Goal: Transaction & Acquisition: Download file/media

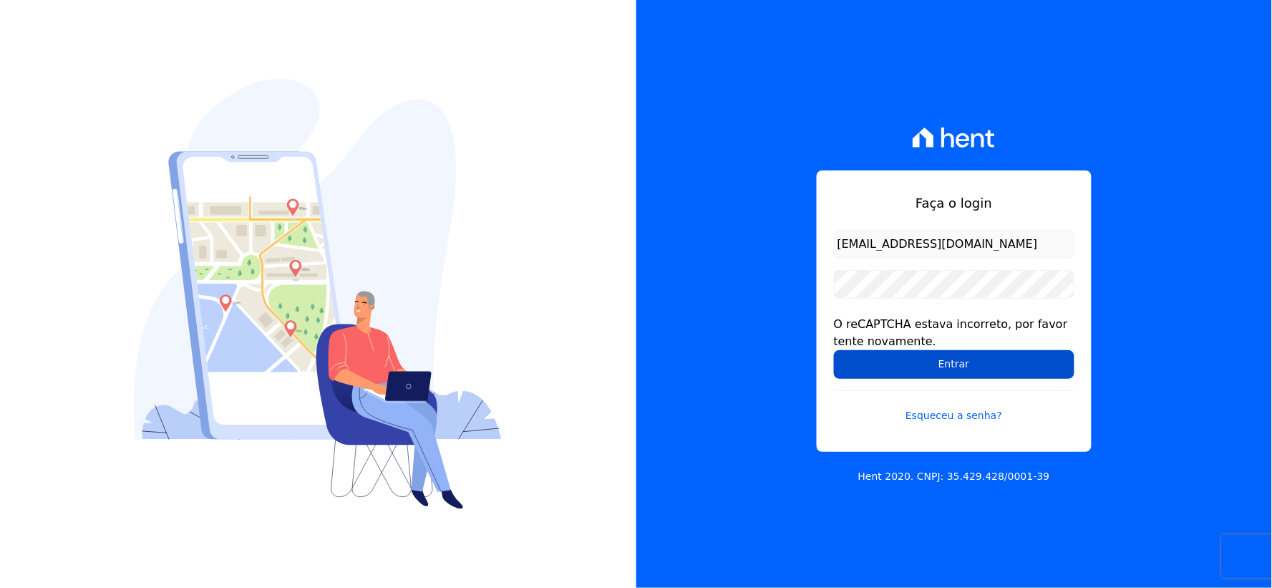
click at [863, 365] on input "Entrar" at bounding box center [954, 364] width 241 height 29
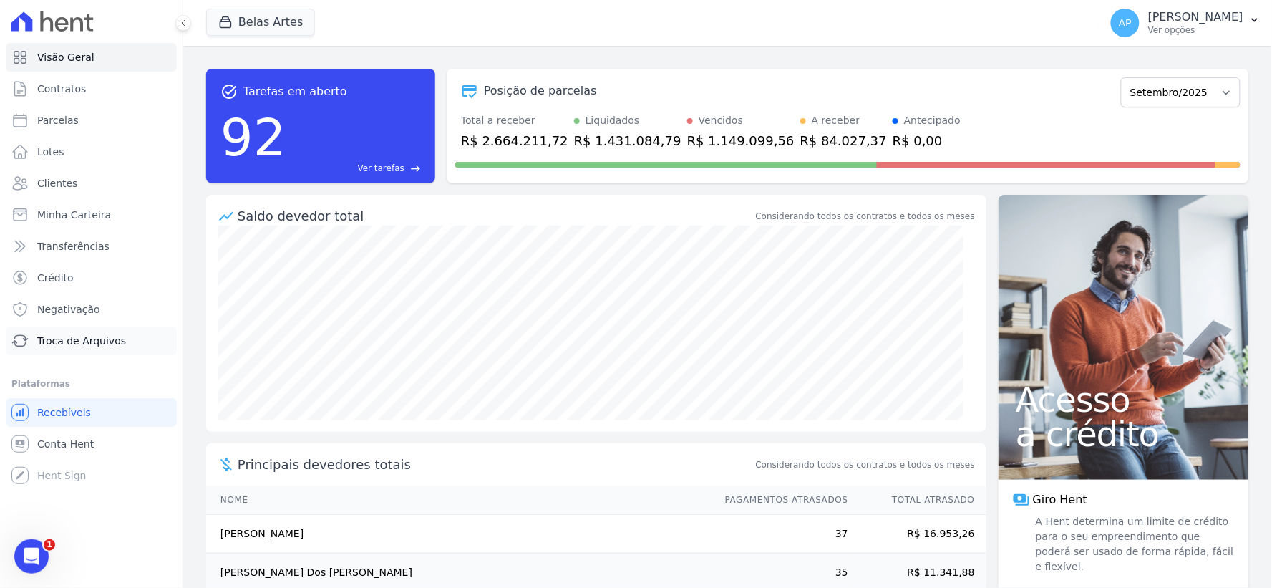
click at [70, 344] on span "Troca de Arquivos" at bounding box center [81, 341] width 89 height 14
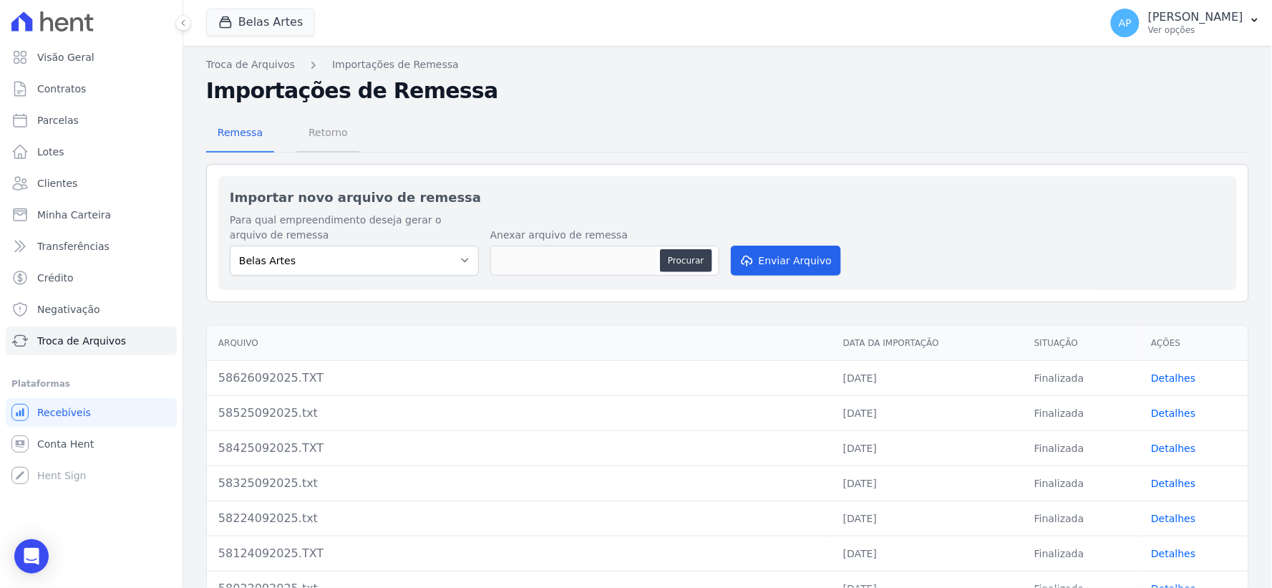
click at [319, 125] on span "Retorno" at bounding box center [328, 132] width 57 height 29
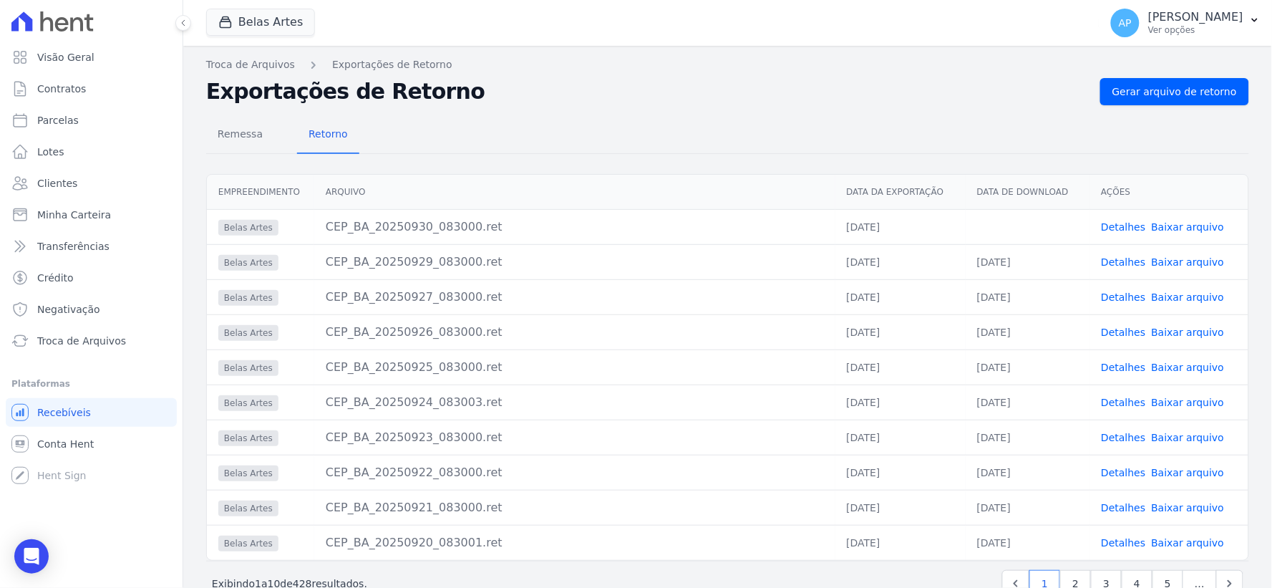
click at [1172, 221] on link "Baixar arquivo" at bounding box center [1188, 226] width 73 height 11
